Goal: Transaction & Acquisition: Obtain resource

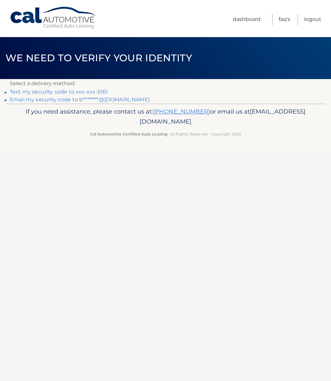
click at [87, 92] on link "Text my security code to xxx-xxx-5161" at bounding box center [59, 92] width 98 height 6
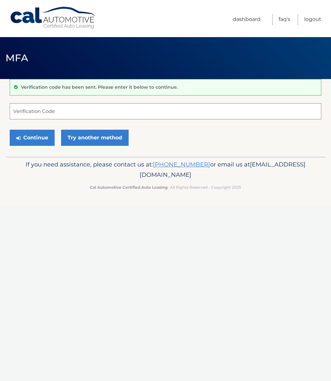
click at [65, 113] on input "Verification Code" at bounding box center [165, 111] width 311 height 16
type input "176334"
click at [32, 138] on button "Continue" at bounding box center [32, 138] width 45 height 16
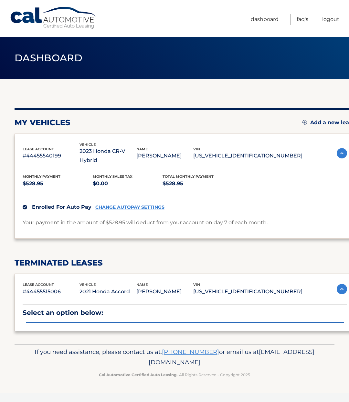
click at [31, 146] on div "lease account #44455540199" at bounding box center [51, 153] width 57 height 15
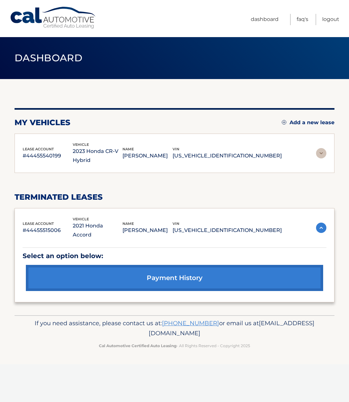
click at [172, 150] on div "name BARTON KRONISCH" at bounding box center [147, 153] width 50 height 15
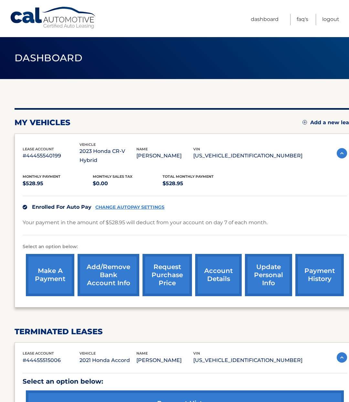
click at [219, 265] on link "account details" at bounding box center [218, 275] width 46 height 42
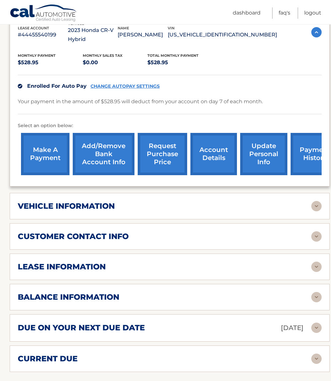
scroll to position [130, 0]
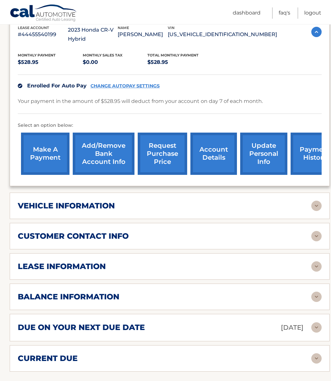
click at [317, 265] on img at bounding box center [316, 267] width 10 height 10
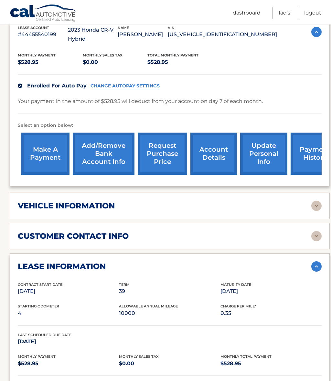
click at [316, 265] on img at bounding box center [316, 267] width 10 height 10
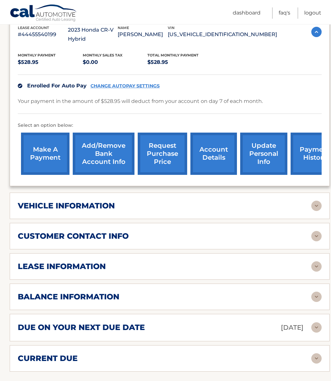
click at [320, 296] on img at bounding box center [316, 297] width 10 height 10
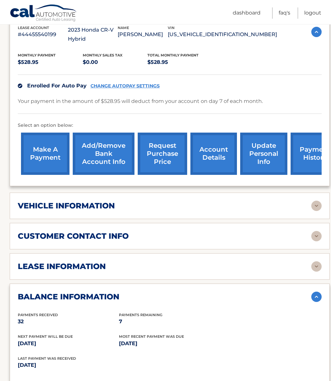
click at [317, 297] on img at bounding box center [316, 297] width 10 height 10
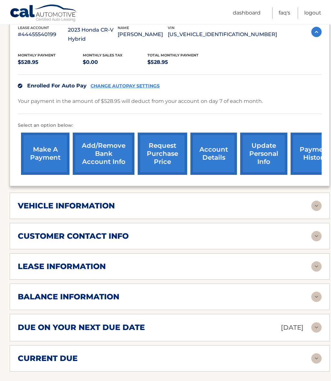
click at [162, 156] on link "request purchase price" at bounding box center [162, 154] width 49 height 42
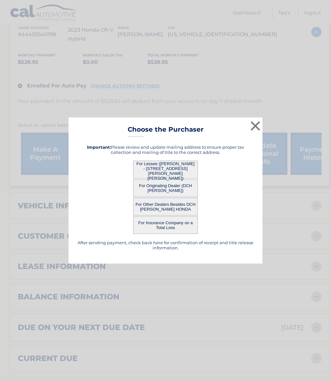
click at [256, 132] on button "×" at bounding box center [255, 125] width 13 height 13
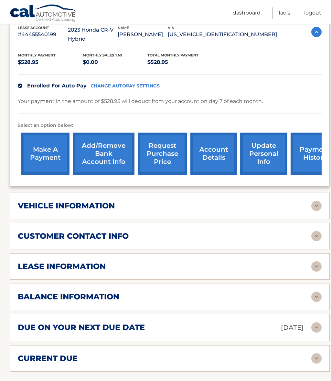
click at [314, 295] on img at bounding box center [316, 297] width 10 height 10
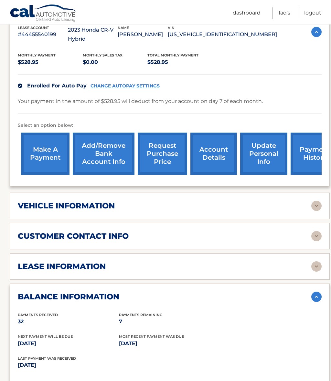
click at [317, 295] on img at bounding box center [316, 297] width 10 height 10
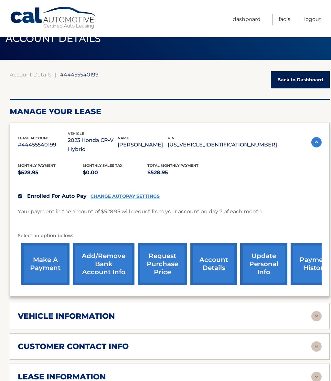
scroll to position [19, 0]
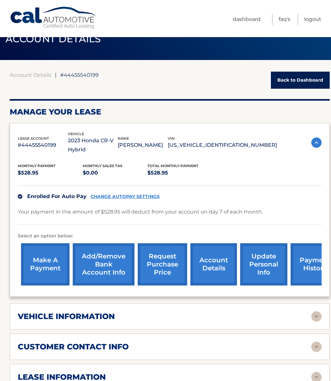
click at [164, 258] on link "request purchase price" at bounding box center [162, 264] width 49 height 42
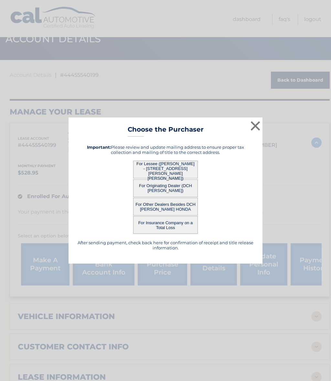
click at [163, 168] on button "For Lessee (BARTON KRONISCH - 5 TRENT RD, , MONROE TWP, NJ 08831)" at bounding box center [165, 170] width 65 height 18
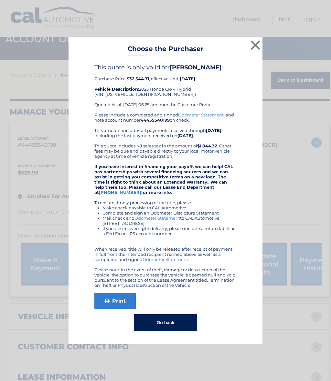
click at [174, 329] on button "Go back" at bounding box center [165, 322] width 63 height 17
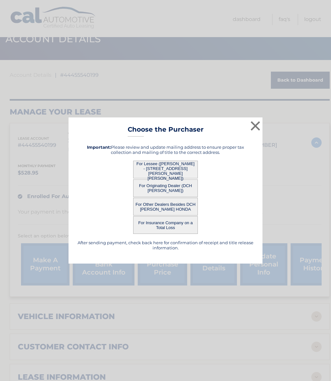
click at [254, 128] on button "×" at bounding box center [255, 125] width 13 height 13
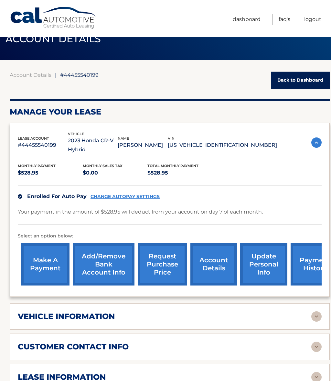
click at [320, 17] on link "Logout" at bounding box center [312, 19] width 17 height 11
